Goal: Task Accomplishment & Management: Complete application form

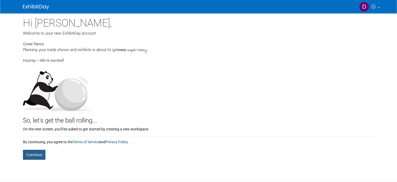
drag, startPoint x: 0, startPoint y: 0, endPoint x: 33, endPoint y: 157, distance: 160.6
click at [33, 157] on button "Continue" at bounding box center [34, 154] width 22 height 10
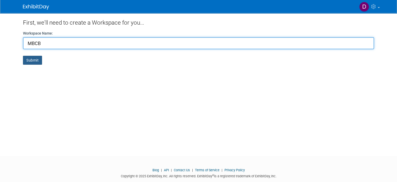
type input "MBCB"
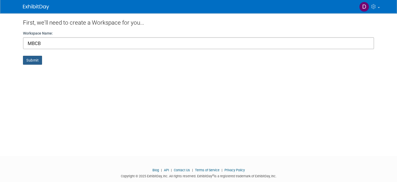
click at [25, 59] on button "Submit" at bounding box center [32, 60] width 19 height 9
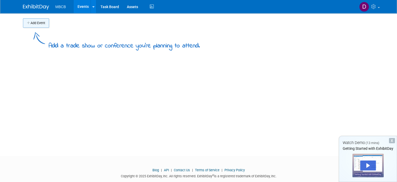
click at [28, 21] on button "Add Event" at bounding box center [36, 22] width 26 height 9
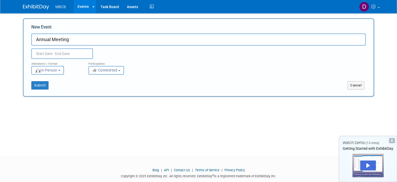
type input "Annual Meeting"
click at [39, 51] on input "text" at bounding box center [62, 53] width 62 height 10
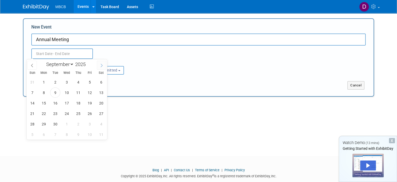
click at [100, 63] on icon at bounding box center [102, 65] width 4 height 4
select select "9"
click at [44, 124] on span "27" at bounding box center [44, 124] width 10 height 10
click at [65, 125] on span "29" at bounding box center [67, 124] width 10 height 10
type input "[DATE] to [DATE]"
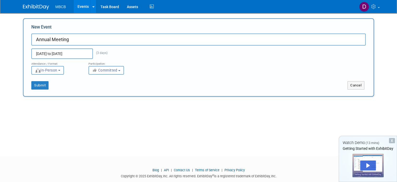
click at [55, 71] on button "In-Person" at bounding box center [47, 70] width 33 height 9
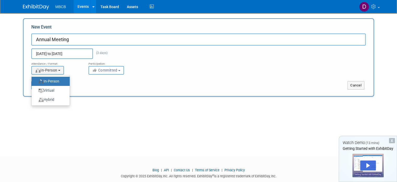
click at [52, 81] on label "In-Person" at bounding box center [49, 81] width 30 height 7
click at [36, 81] on input "In-Person" at bounding box center [34, 80] width 3 height 3
click at [52, 81] on label "In-Person" at bounding box center [49, 81] width 30 height 7
click at [36, 81] on input "In-Person" at bounding box center [34, 80] width 3 height 3
click at [52, 81] on label "In-Person" at bounding box center [49, 81] width 30 height 7
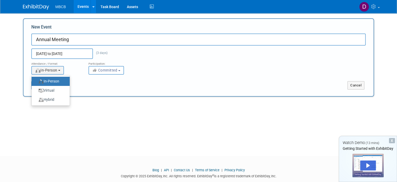
click at [36, 81] on input "In-Person" at bounding box center [34, 80] width 3 height 3
click at [110, 85] on div "Submit" at bounding box center [97, 85] width 146 height 8
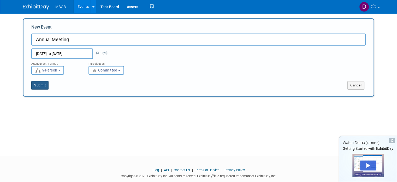
click at [31, 86] on button "Submit" at bounding box center [39, 85] width 17 height 8
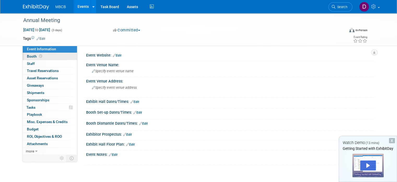
click at [46, 55] on link "Booth" at bounding box center [50, 56] width 54 height 7
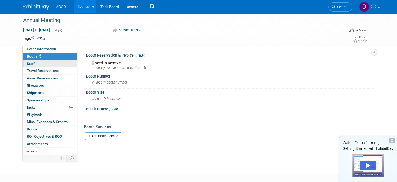
click at [42, 63] on link "0 Staff 0" at bounding box center [50, 63] width 54 height 7
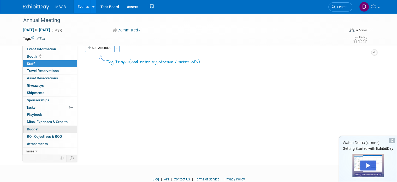
scroll to position [9, 0]
click at [29, 149] on span "more" at bounding box center [30, 151] width 8 height 4
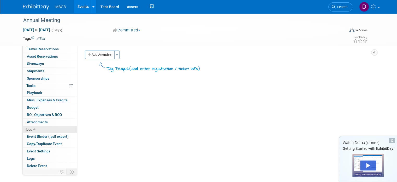
scroll to position [0, 0]
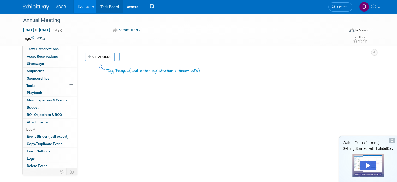
click at [111, 7] on link "Task Board" at bounding box center [109, 6] width 26 height 13
